Goal: Answer question/provide support: Share knowledge or assist other users

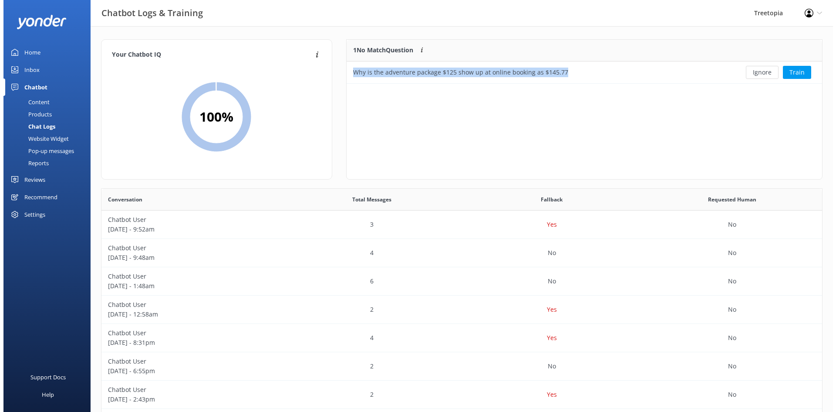
scroll to position [299, 714]
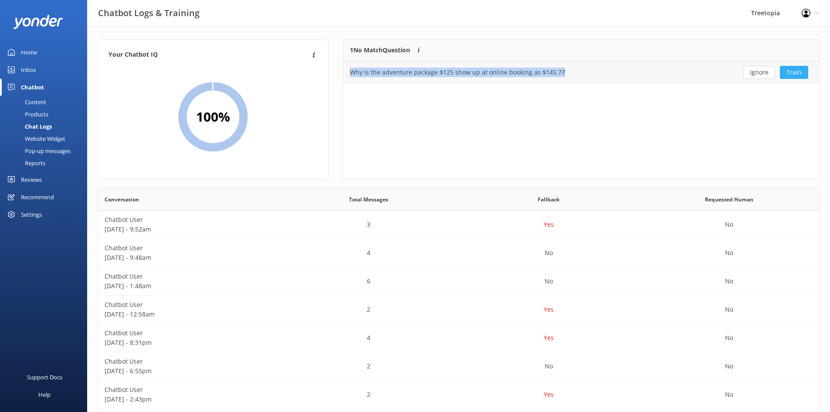
click at [791, 68] on button "Train" at bounding box center [794, 72] width 28 height 13
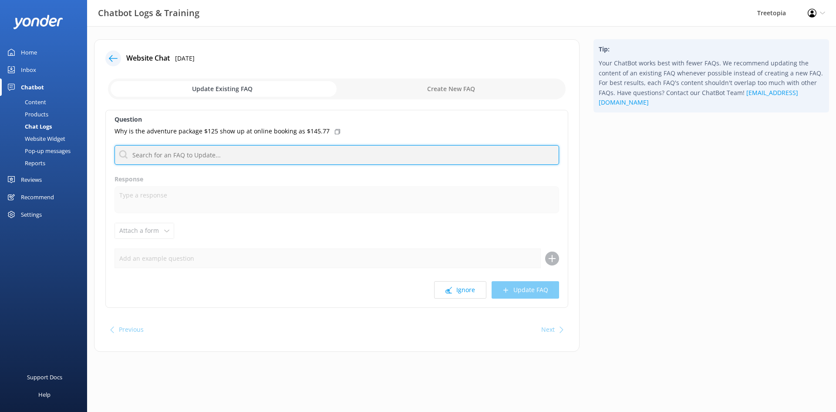
click at [180, 153] on input "text" at bounding box center [337, 155] width 445 height 20
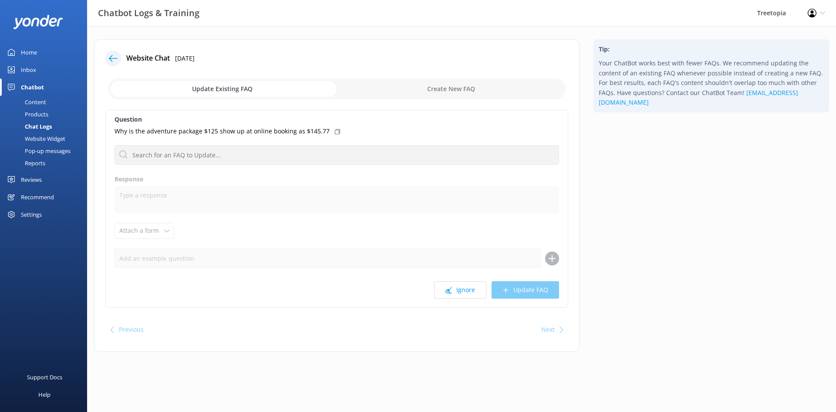
click at [335, 133] on icon at bounding box center [337, 131] width 5 height 5
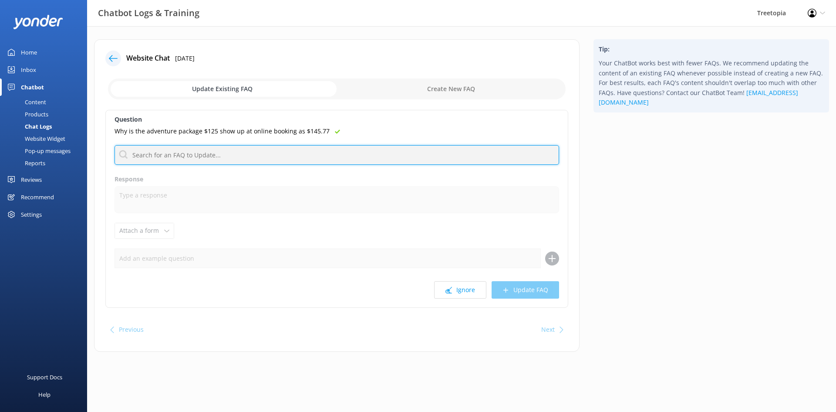
click at [254, 157] on input "text" at bounding box center [337, 155] width 445 height 20
paste input "All the prices you see on our website are before taxes."
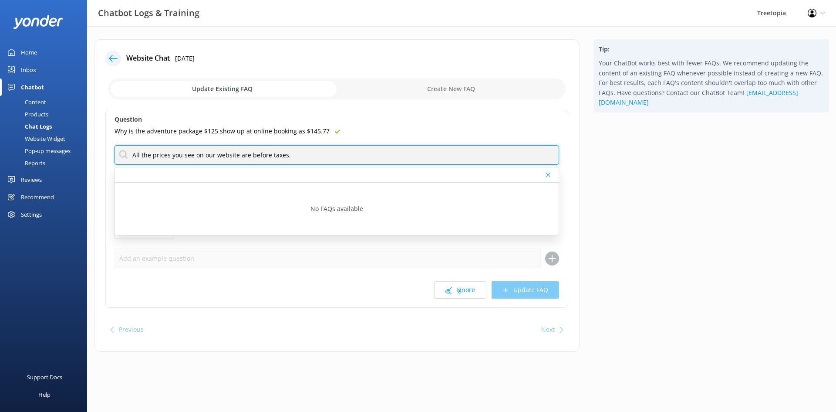
type input "All the prices you see on our website are before taxes."
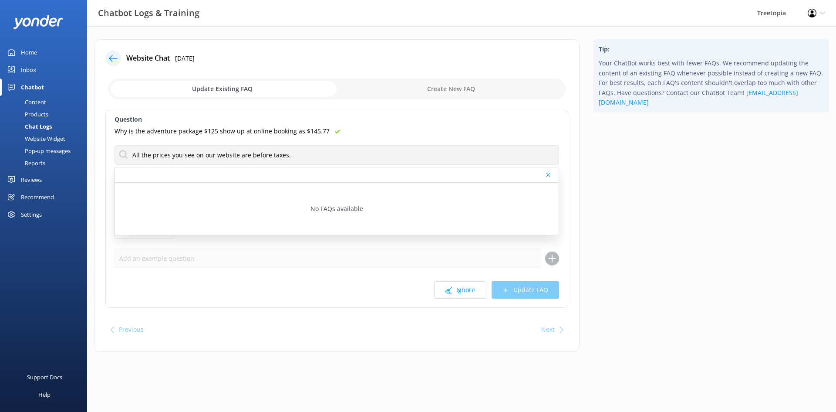
click at [500, 86] on input "checkbox" at bounding box center [337, 88] width 458 height 21
checkbox input "true"
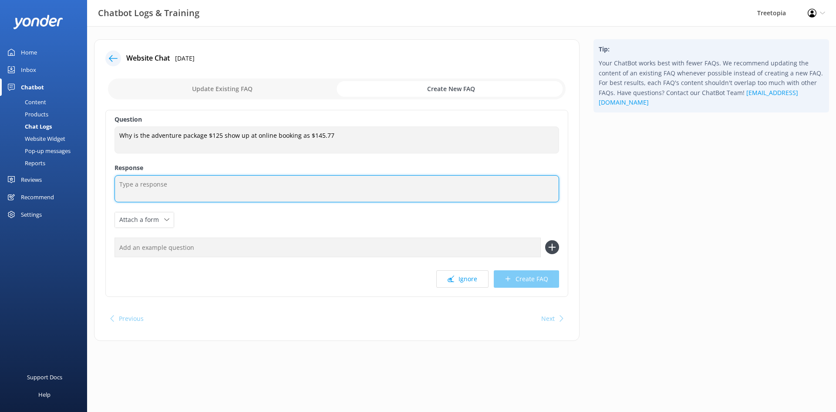
click at [211, 184] on textarea at bounding box center [337, 188] width 445 height 27
paste textarea "All the prices you see on our website are before taxes."
paste textarea "including the required taxes, is shown at checkout"
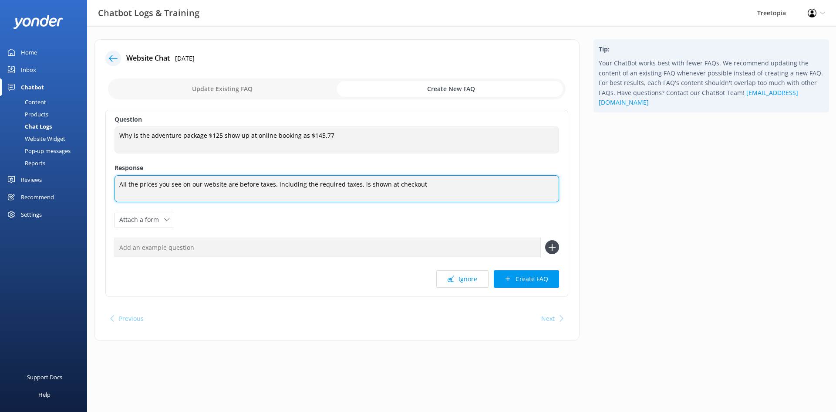
click at [275, 181] on textarea "All the prices you see on our website are before taxes. including the required …" at bounding box center [337, 188] width 445 height 27
paste textarea "The final total,"
click at [465, 185] on textarea "All the prices you see on our website are before taxes. The final total, includ…" at bounding box center [337, 188] width 445 height 27
type textarea "All the prices you see on our website are before taxes. The final total, includ…"
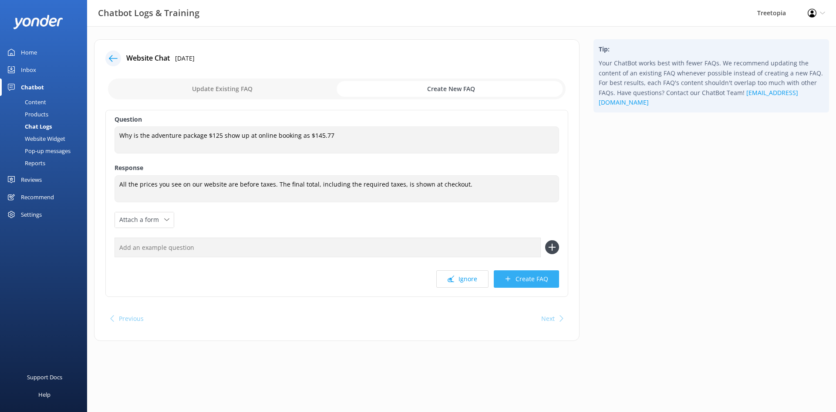
click at [532, 279] on button "Create FAQ" at bounding box center [526, 278] width 65 height 17
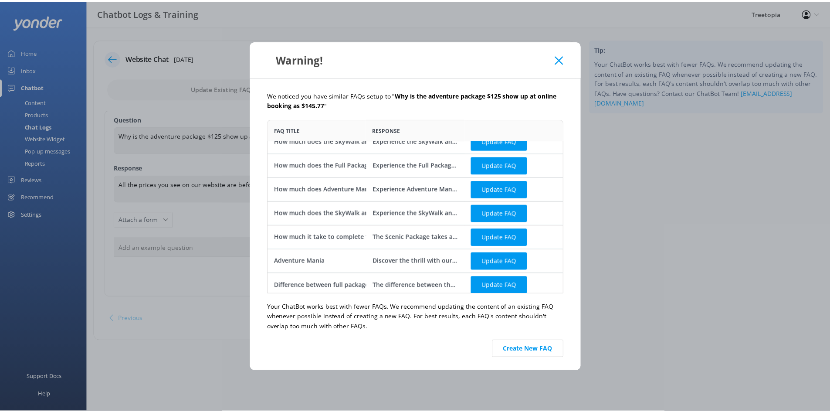
scroll to position [15, 0]
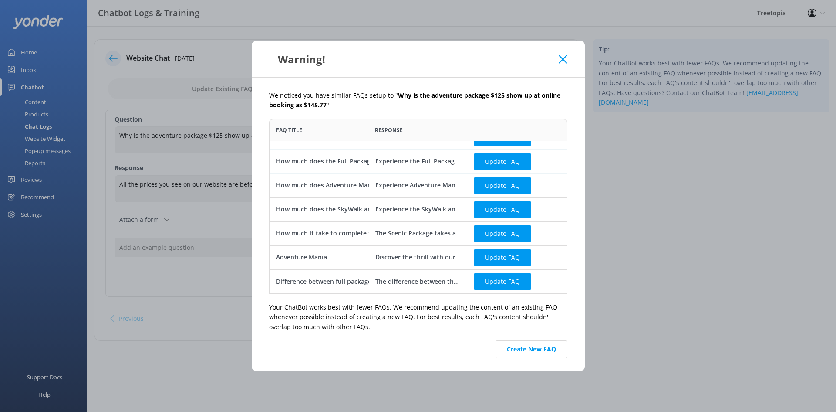
click at [566, 66] on div "Warning!" at bounding box center [418, 59] width 333 height 36
click at [556, 355] on button "Create New FAQ" at bounding box center [532, 348] width 72 height 17
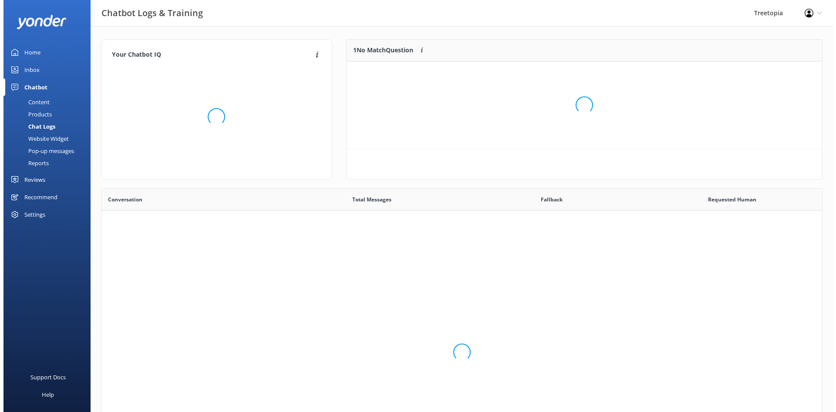
scroll to position [102, 469]
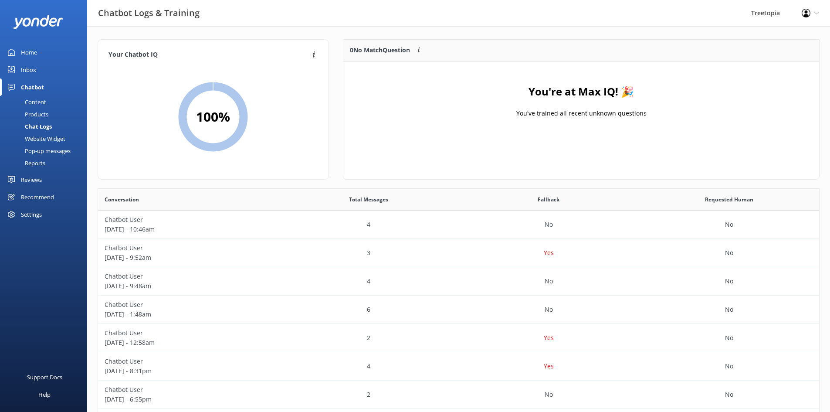
click at [34, 101] on div "Content" at bounding box center [25, 102] width 41 height 12
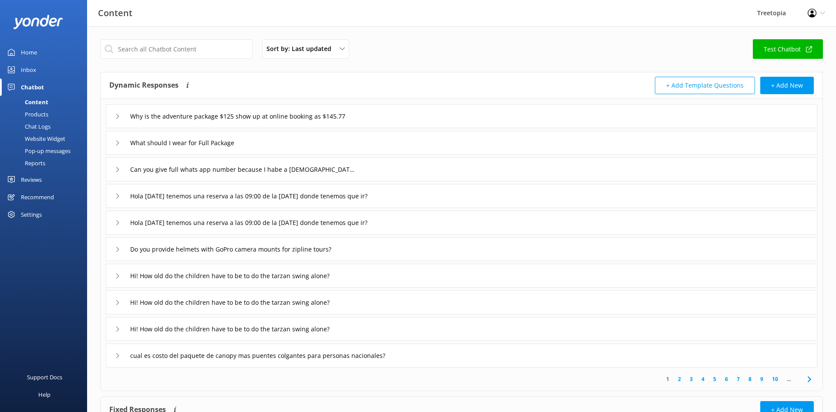
click at [38, 92] on div "Chatbot" at bounding box center [32, 86] width 23 height 17
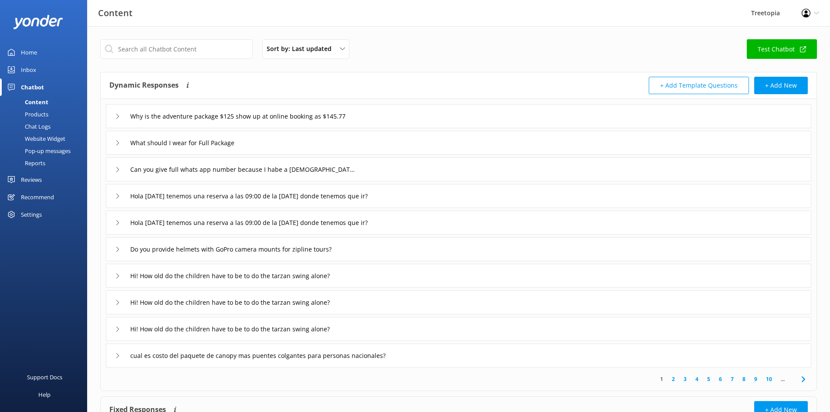
click at [36, 85] on div "Chatbot" at bounding box center [32, 86] width 23 height 17
click at [34, 58] on div "Home" at bounding box center [29, 52] width 16 height 17
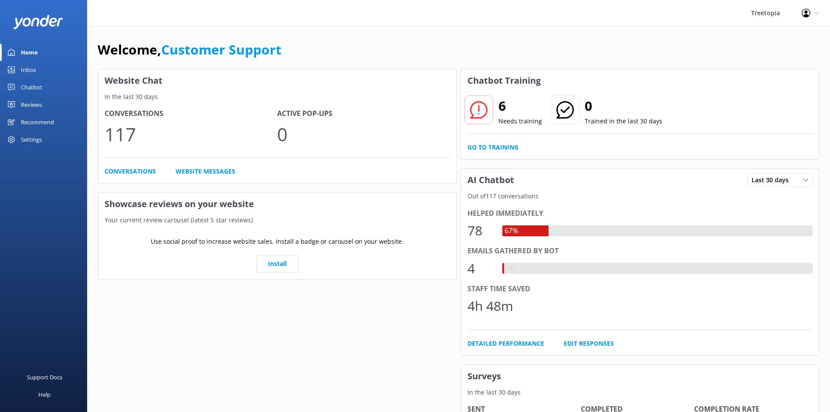
click at [32, 70] on div "Inbox" at bounding box center [28, 69] width 15 height 17
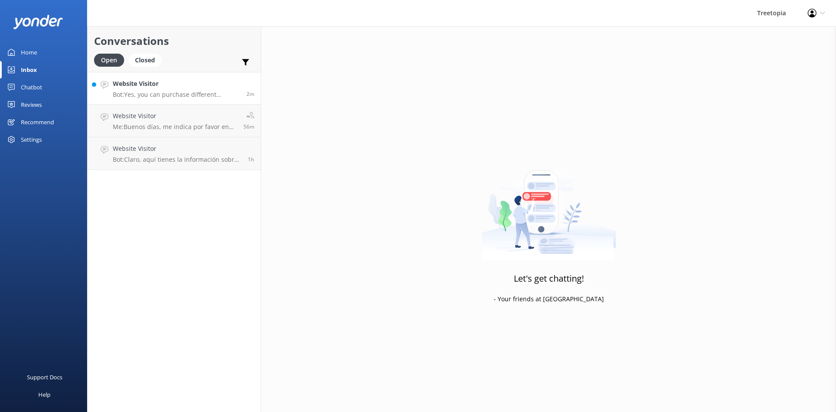
click at [177, 82] on h4 "Website Visitor" at bounding box center [176, 84] width 127 height 10
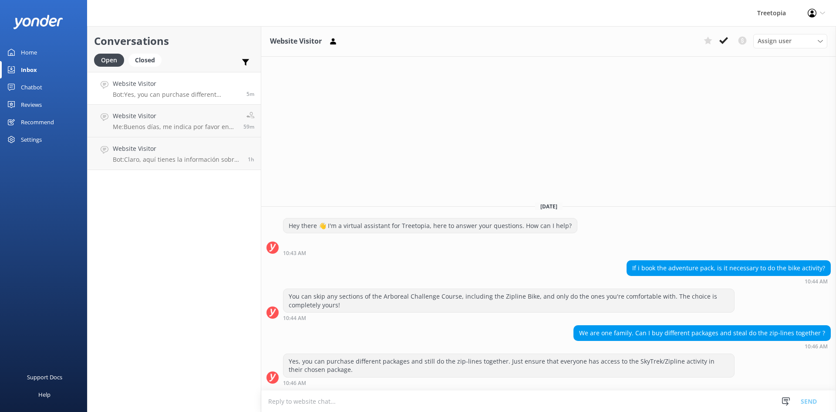
click at [200, 98] on p "Bot: Yes, you can purchase different packages and still do the zip-lines togeth…" at bounding box center [176, 95] width 127 height 8
click at [194, 118] on h4 "Website Visitor" at bounding box center [175, 116] width 124 height 10
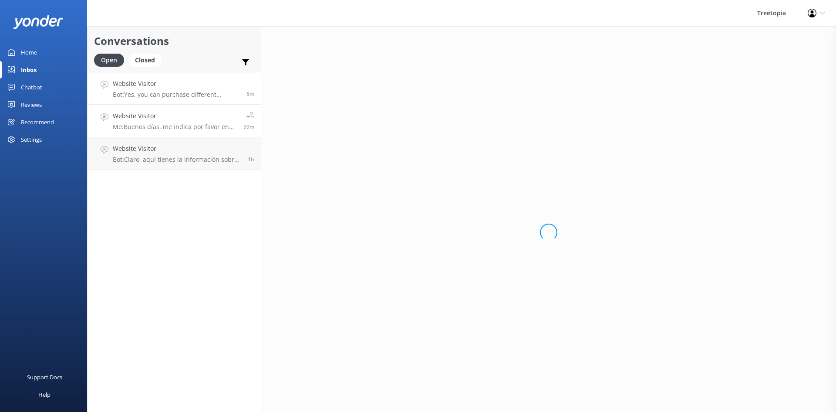
click at [176, 93] on p "Bot: Yes, you can purchase different packages and still do the zip-lines togeth…" at bounding box center [176, 95] width 127 height 8
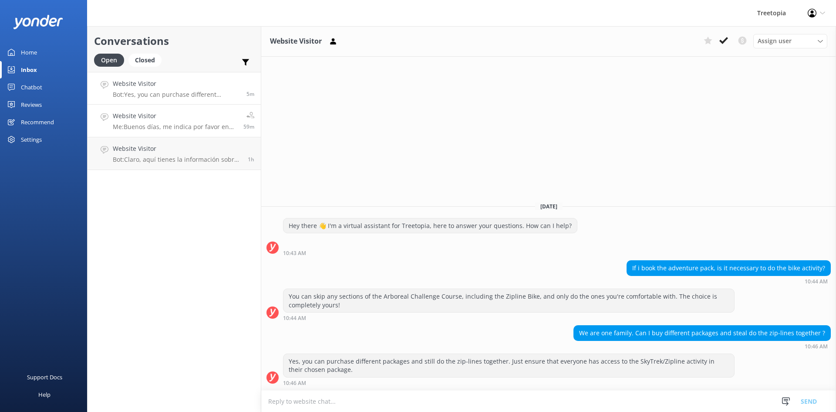
click at [149, 127] on p "Me: Buenos días, me indica por favor en cual tour esta interesado?" at bounding box center [175, 127] width 124 height 8
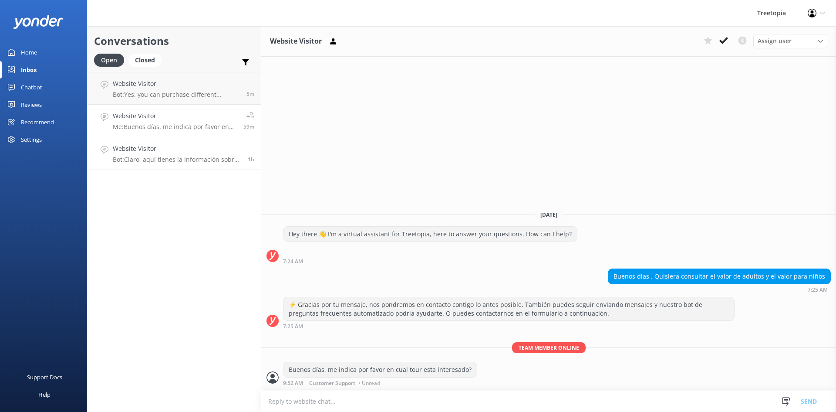
click at [149, 147] on h4 "Website Visitor" at bounding box center [177, 149] width 128 height 10
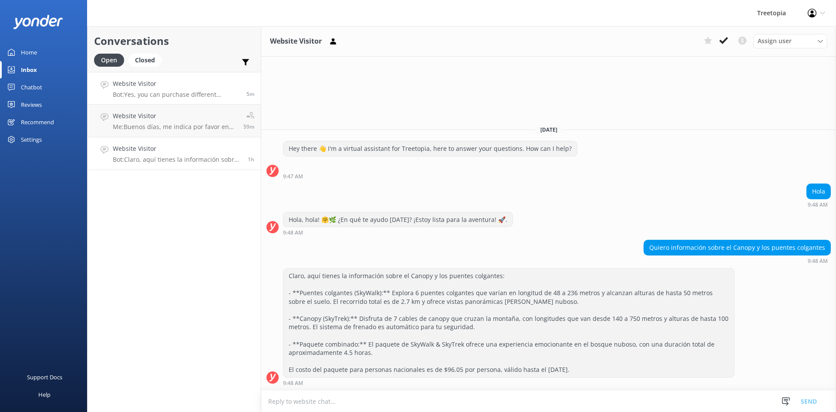
click at [182, 84] on h4 "Website Visitor" at bounding box center [176, 84] width 127 height 10
